Goal: Find specific page/section: Find specific page/section

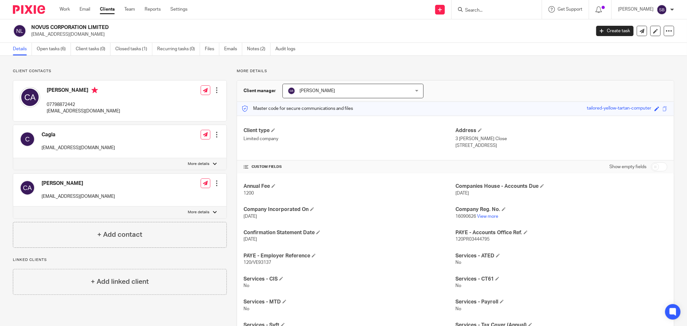
click at [486, 10] on input "Search" at bounding box center [493, 11] width 58 height 6
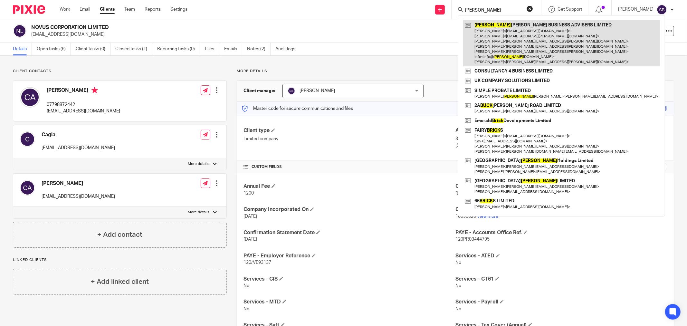
type input "bick"
click at [510, 33] on link at bounding box center [561, 43] width 197 height 46
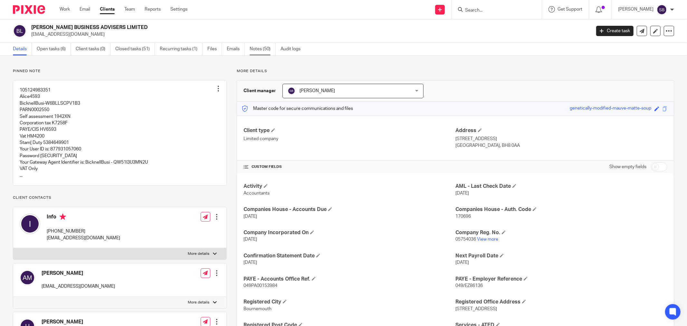
click at [254, 49] on link "Notes (50)" at bounding box center [262, 49] width 26 height 13
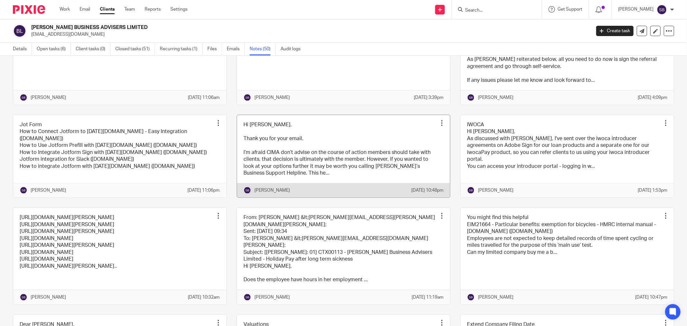
scroll to position [787, 0]
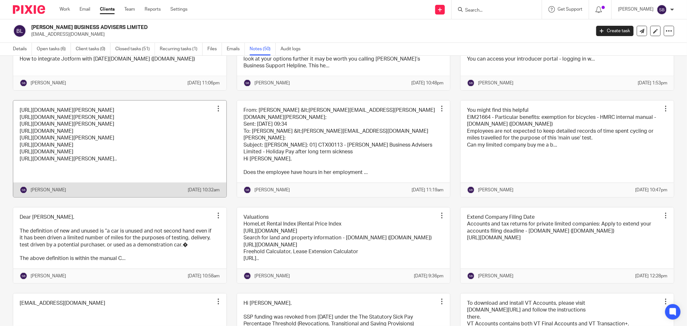
click at [180, 188] on link at bounding box center [119, 148] width 213 height 96
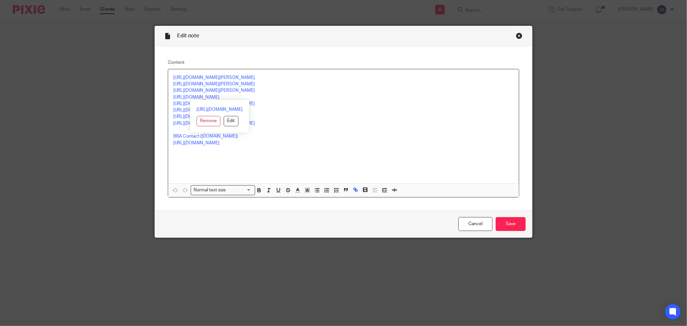
drag, startPoint x: 168, startPoint y: 96, endPoint x: 271, endPoint y: 96, distance: 102.4
click at [271, 96] on div "https://calendly.com/bridget-101/30min https://calendly.com/jayne-55/30min http…" at bounding box center [343, 126] width 351 height 114
copy link "https://calendly.com/bicknellbusiness/30min"
click at [517, 35] on div "Close this dialog window" at bounding box center [519, 36] width 6 height 6
